Goal: Transaction & Acquisition: Download file/media

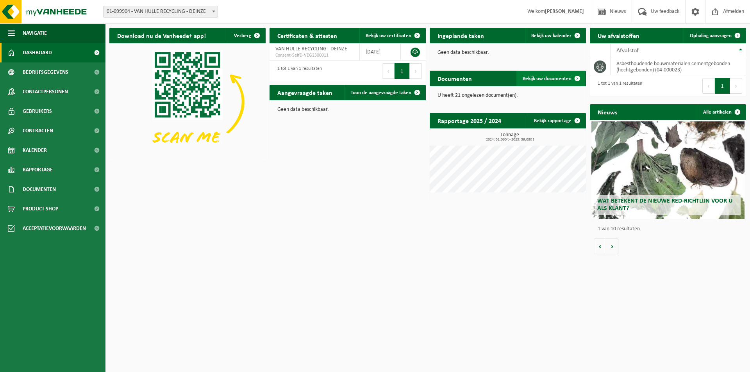
click at [545, 82] on link "Bekijk uw documenten" at bounding box center [550, 79] width 69 height 16
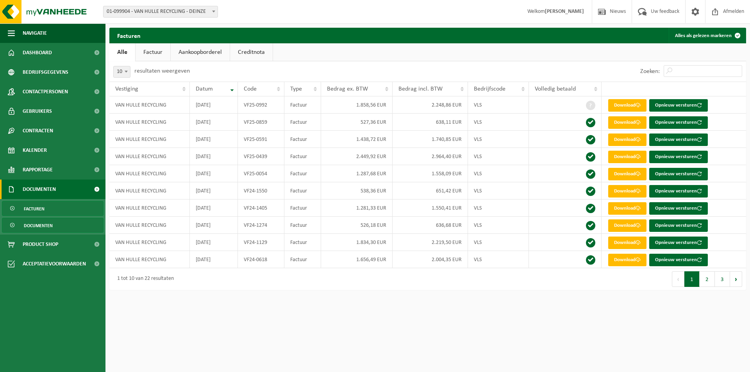
click at [68, 228] on link "Documenten" at bounding box center [53, 225] width 102 height 15
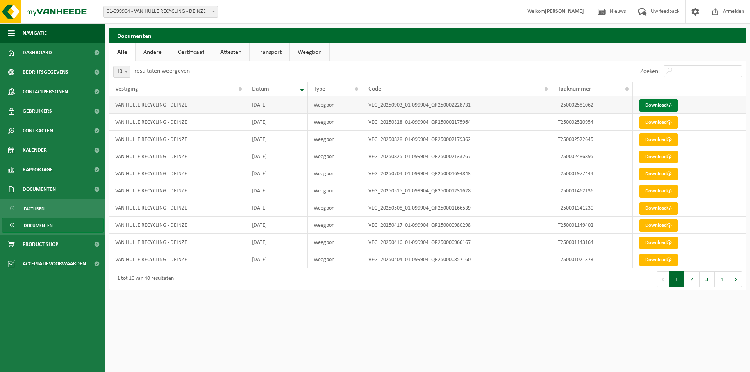
click at [655, 107] on link "Download" at bounding box center [658, 105] width 38 height 12
